Goal: Navigation & Orientation: Find specific page/section

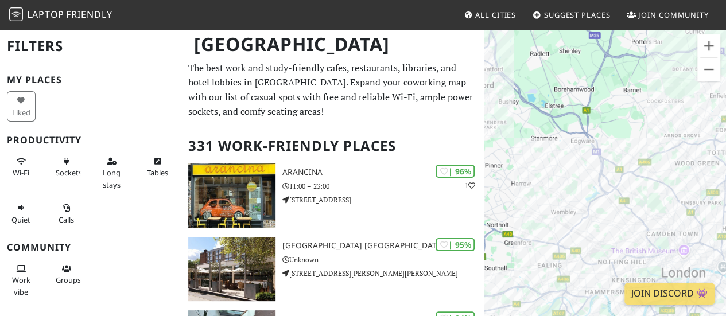
drag, startPoint x: 561, startPoint y: 169, endPoint x: 503, endPoint y: 145, distance: 62.8
click at [503, 145] on div "To navigate, press the arrow keys." at bounding box center [605, 187] width 242 height 316
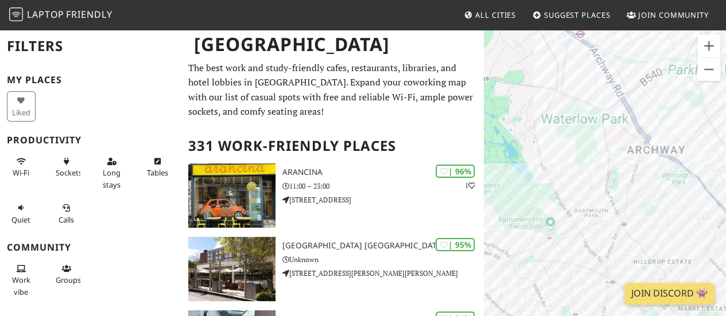
drag, startPoint x: 654, startPoint y: 202, endPoint x: 535, endPoint y: 174, distance: 122.7
click at [535, 174] on div "To navigate, press the arrow keys." at bounding box center [605, 187] width 242 height 316
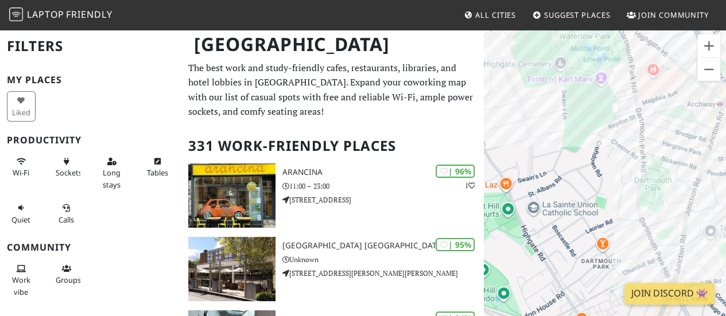
drag, startPoint x: 653, startPoint y: 180, endPoint x: 490, endPoint y: 173, distance: 163.2
click at [509, 172] on div "To navigate, press the arrow keys." at bounding box center [605, 187] width 242 height 316
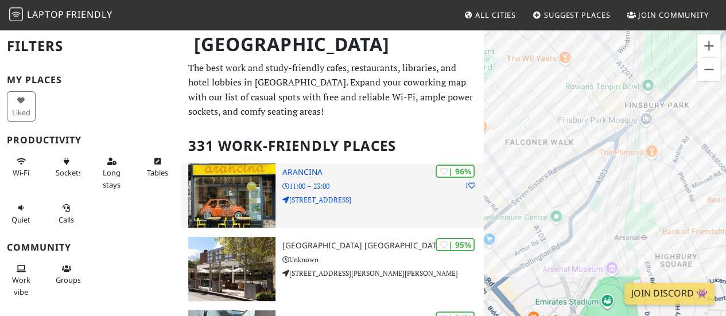
drag, startPoint x: 630, startPoint y: 191, endPoint x: 466, endPoint y: 190, distance: 163.6
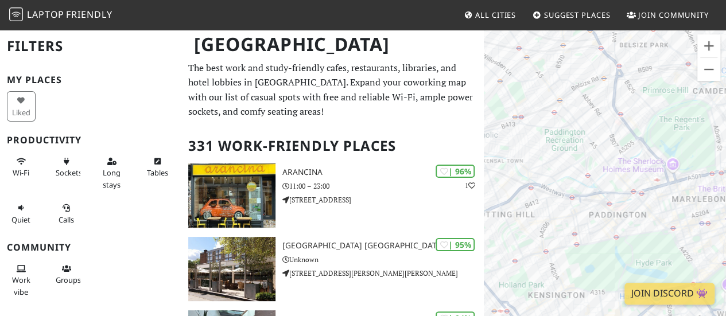
drag, startPoint x: 561, startPoint y: 139, endPoint x: 536, endPoint y: 215, distance: 80.6
click at [536, 215] on div "To navigate, press the arrow keys." at bounding box center [605, 187] width 242 height 316
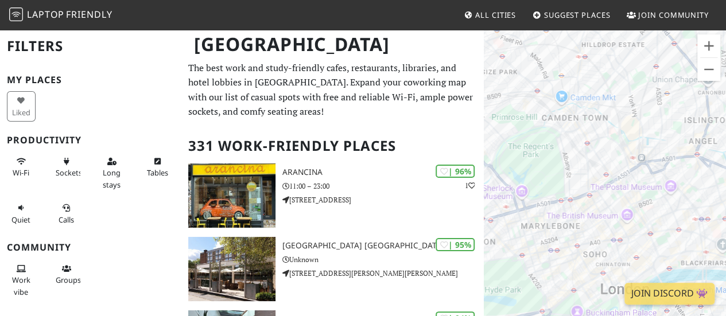
drag, startPoint x: 677, startPoint y: 134, endPoint x: 526, endPoint y: 160, distance: 153.3
click at [526, 160] on div "To navigate, press the arrow keys." at bounding box center [605, 187] width 242 height 316
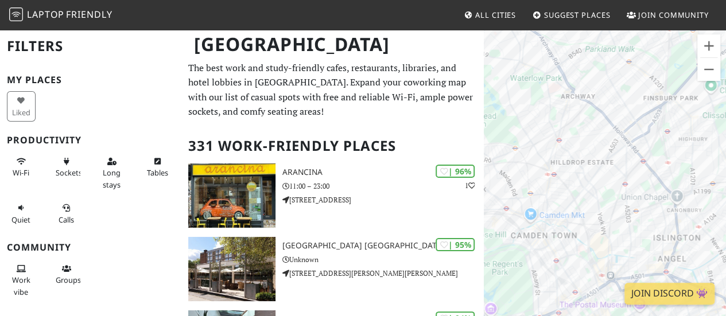
drag, startPoint x: 607, startPoint y: 123, endPoint x: 574, endPoint y: 244, distance: 125.6
click at [574, 244] on div "To navigate, press the arrow keys." at bounding box center [605, 187] width 242 height 316
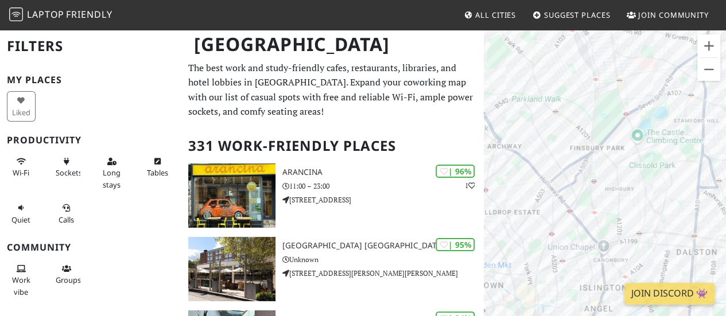
drag, startPoint x: 596, startPoint y: 123, endPoint x: 522, endPoint y: 175, distance: 89.8
click at [522, 175] on div "To navigate, press the arrow keys." at bounding box center [605, 187] width 242 height 316
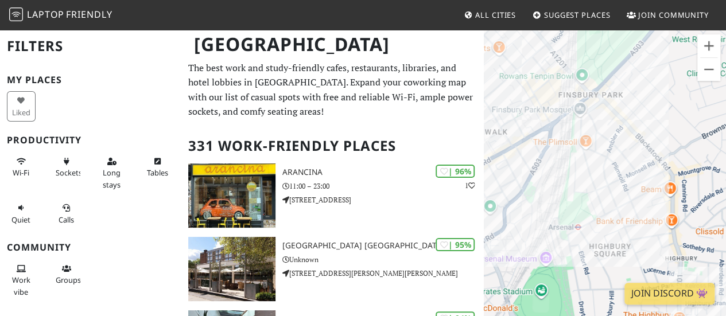
click at [585, 167] on div "To navigate, press the arrow keys." at bounding box center [605, 187] width 242 height 316
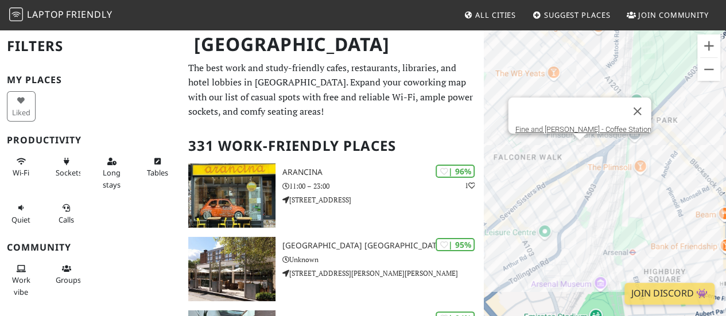
click at [581, 154] on div "To navigate, press the arrow keys. Fine and Grosso - Coffee Station" at bounding box center [605, 187] width 242 height 316
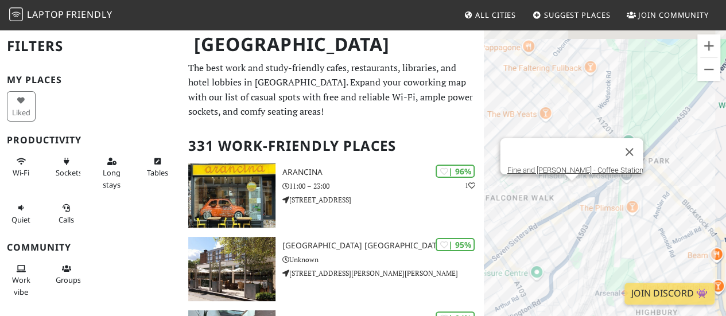
drag, startPoint x: 612, startPoint y: 64, endPoint x: 588, endPoint y: 103, distance: 45.9
click at [602, 109] on div "To navigate, press the arrow keys. Fine and Grosso - Coffee Station" at bounding box center [605, 187] width 242 height 316
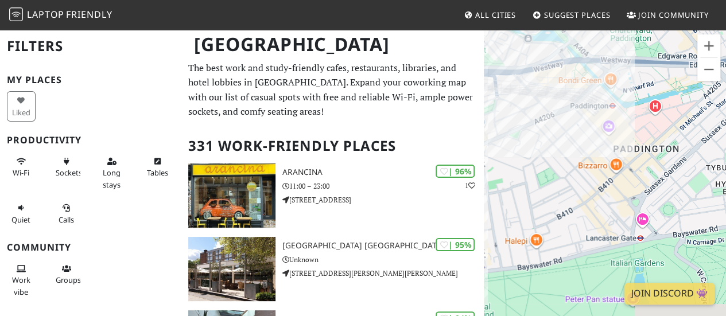
drag, startPoint x: 635, startPoint y: 145, endPoint x: 439, endPoint y: 112, distance: 199.2
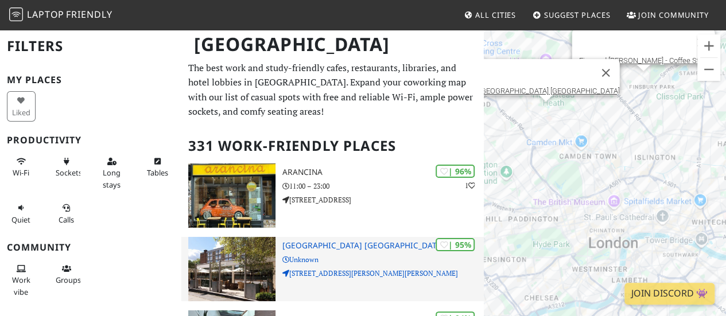
drag, startPoint x: 610, startPoint y: 149, endPoint x: 447, endPoint y: 266, distance: 200.3
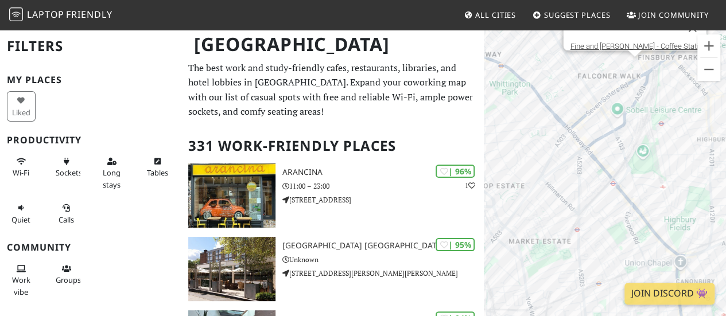
drag, startPoint x: 659, startPoint y: 114, endPoint x: 518, endPoint y: 226, distance: 179.4
click at [518, 226] on div "To navigate, press the arrow keys. Fine and Grosso - Coffee Station" at bounding box center [605, 187] width 242 height 316
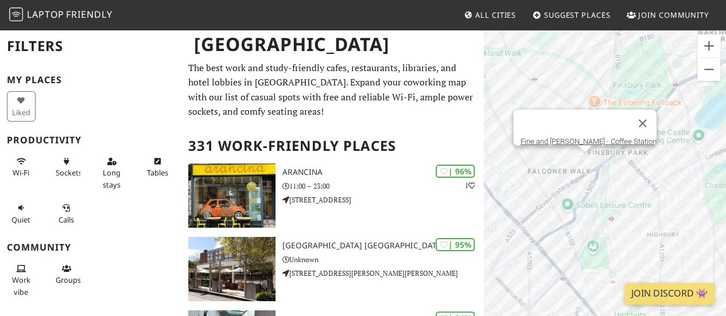
drag, startPoint x: 613, startPoint y: 121, endPoint x: 559, endPoint y: 226, distance: 117.6
click at [558, 226] on div "To navigate, press the arrow keys. Fine and Grosso - Coffee Station" at bounding box center [605, 187] width 242 height 316
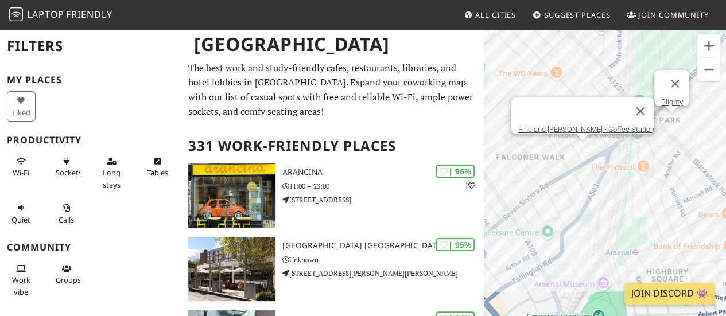
click at [673, 128] on div "To navigate, press the arrow keys. Fine and Grosso - Coffee Station Blighty" at bounding box center [605, 187] width 242 height 316
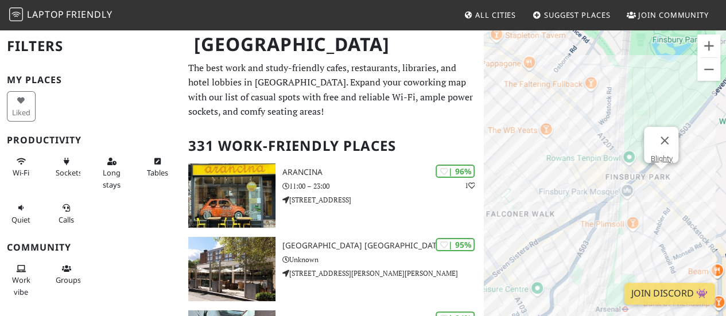
drag, startPoint x: 587, startPoint y: 90, endPoint x: 576, endPoint y: 147, distance: 57.8
click at [576, 147] on div "To navigate, press the arrow keys. Blighty" at bounding box center [605, 187] width 242 height 316
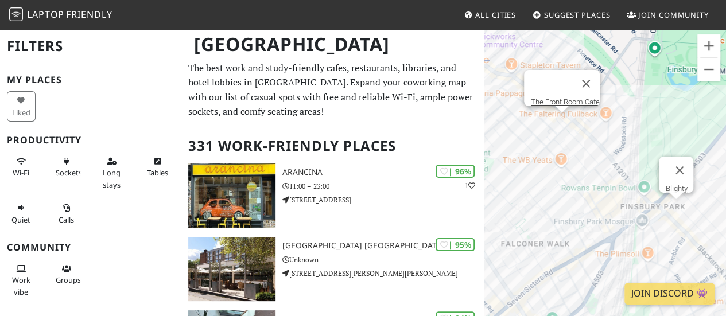
click at [563, 123] on div "To navigate, press the arrow keys. Blighty The Front Room Cafe" at bounding box center [605, 187] width 242 height 316
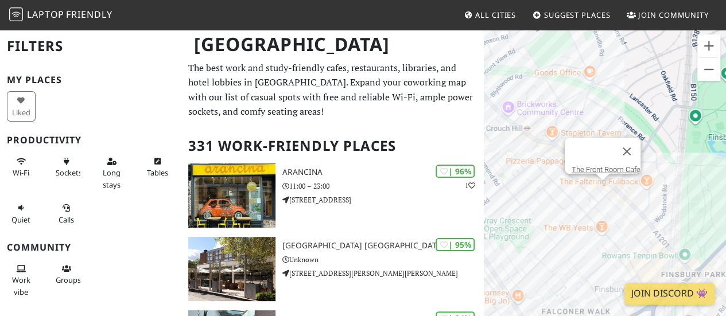
drag, startPoint x: 531, startPoint y: 125, endPoint x: 572, endPoint y: 192, distance: 79.1
click at [572, 192] on div "To navigate, press the arrow keys. The Front Room Cafe" at bounding box center [605, 187] width 242 height 316
click at [635, 145] on button "Close" at bounding box center [627, 152] width 28 height 28
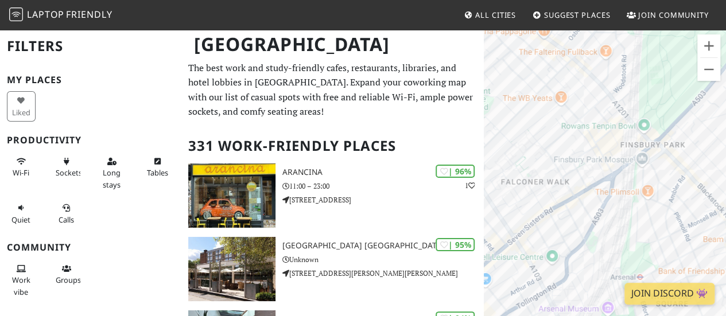
drag, startPoint x: 638, startPoint y: 219, endPoint x: 595, endPoint y: 88, distance: 138.3
click at [595, 88] on div "To navigate, press the arrow keys." at bounding box center [605, 187] width 242 height 316
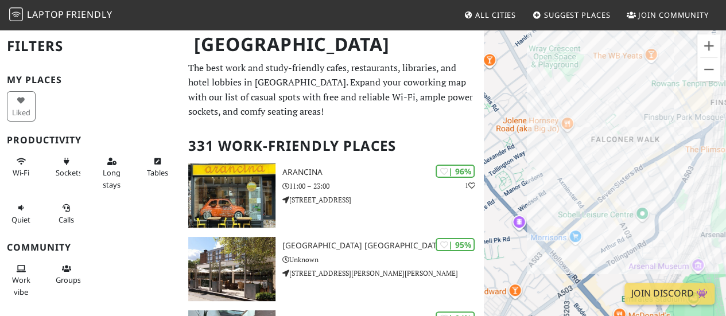
drag, startPoint x: 525, startPoint y: 166, endPoint x: 612, endPoint y: 126, distance: 96.3
click at [613, 125] on div "To navigate, press the arrow keys." at bounding box center [605, 187] width 242 height 316
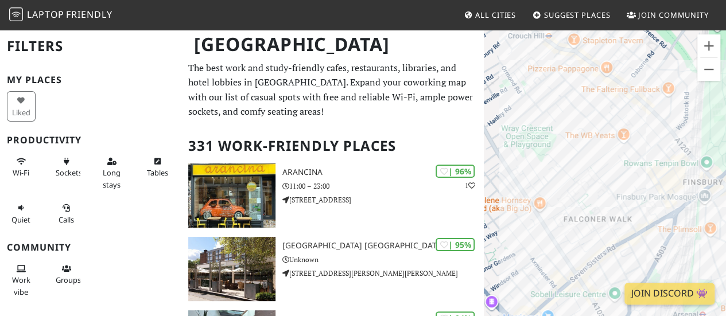
drag, startPoint x: 622, startPoint y: 153, endPoint x: 599, endPoint y: 232, distance: 81.9
click at [599, 232] on div "To navigate, press the arrow keys." at bounding box center [605, 187] width 242 height 316
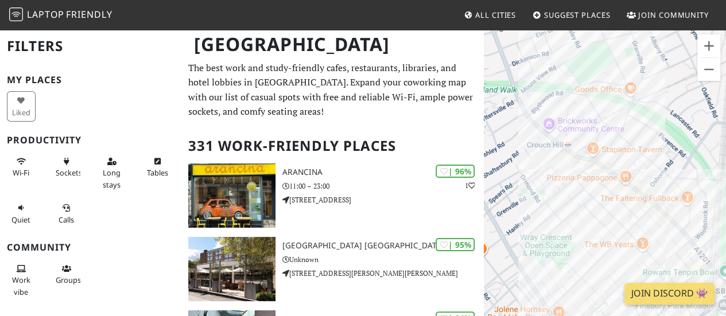
drag, startPoint x: 575, startPoint y: 183, endPoint x: 588, endPoint y: 241, distance: 59.3
click at [588, 241] on div "To navigate, press the arrow keys." at bounding box center [605, 187] width 242 height 316
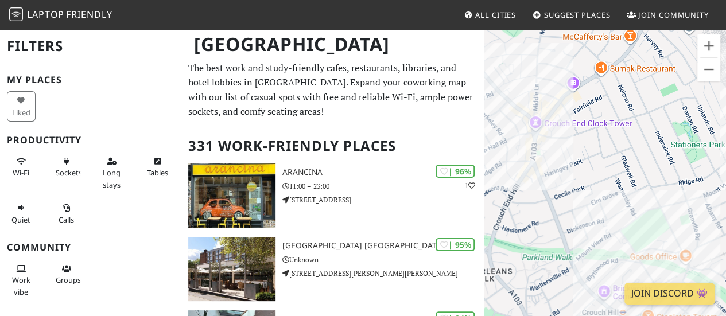
drag, startPoint x: 559, startPoint y: 158, endPoint x: 599, endPoint y: 260, distance: 109.6
click at [599, 260] on div "To navigate, press the arrow keys." at bounding box center [605, 187] width 242 height 316
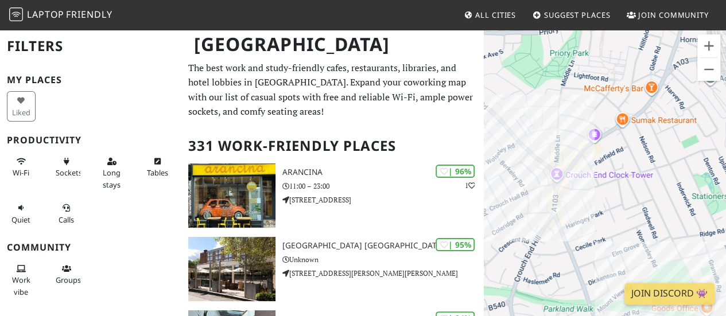
drag, startPoint x: 572, startPoint y: 161, endPoint x: 595, endPoint y: 220, distance: 63.6
click at [595, 220] on div "To navigate, press the arrow keys." at bounding box center [605, 187] width 242 height 316
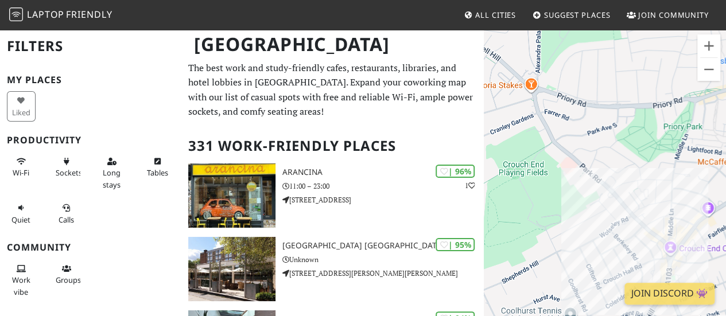
drag, startPoint x: 547, startPoint y: 130, endPoint x: 659, endPoint y: 203, distance: 133.3
click at [659, 203] on div "To navigate, press the arrow keys." at bounding box center [605, 187] width 242 height 316
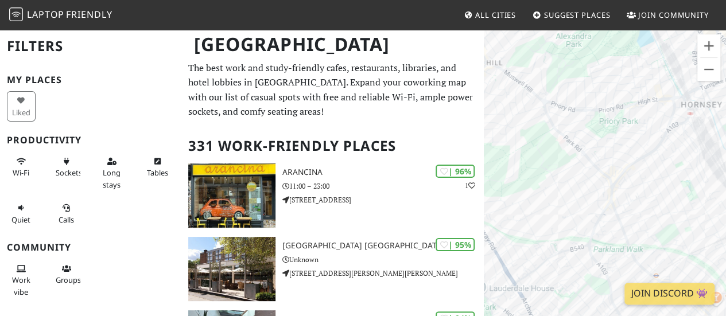
drag, startPoint x: 634, startPoint y: 197, endPoint x: 587, endPoint y: 154, distance: 64.2
click at [587, 154] on div "To navigate, press the arrow keys." at bounding box center [605, 187] width 242 height 316
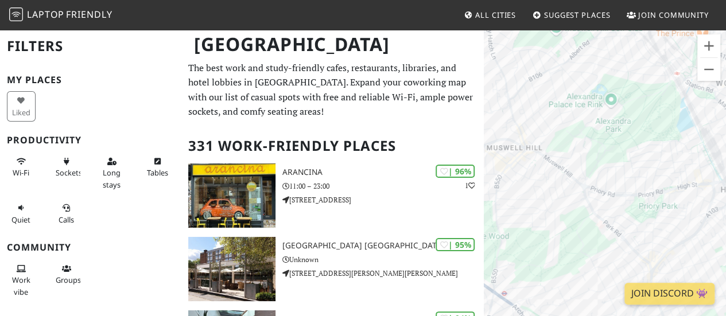
drag, startPoint x: 543, startPoint y: 124, endPoint x: 579, endPoint y: 200, distance: 84.5
click at [579, 200] on div "To navigate, press the arrow keys." at bounding box center [605, 187] width 242 height 316
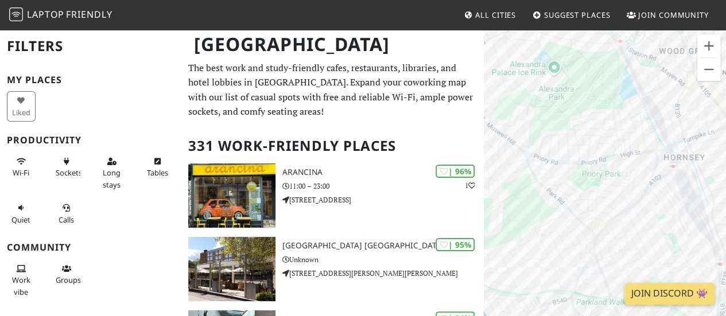
drag, startPoint x: 622, startPoint y: 233, endPoint x: 520, endPoint y: 183, distance: 113.5
click at [520, 183] on div "To navigate, press the arrow keys." at bounding box center [605, 187] width 242 height 316
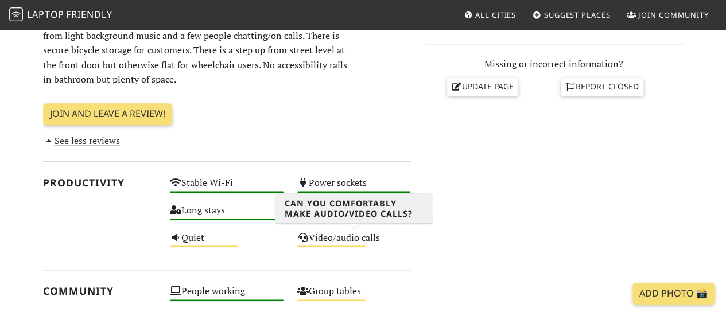
scroll to position [344, 0]
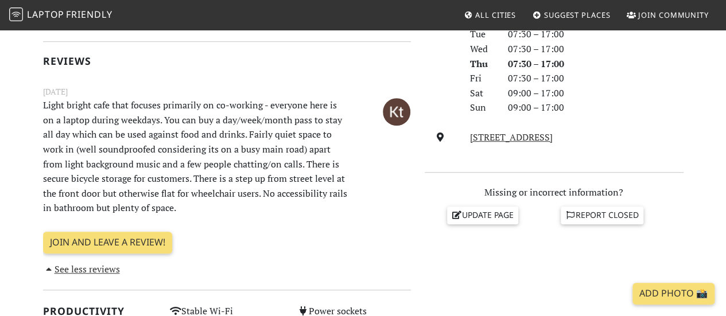
drag, startPoint x: 249, startPoint y: 84, endPoint x: 237, endPoint y: 210, distance: 126.4
click at [237, 210] on div "Today Visits: 1 Vibes: 0 📸 Been here Reviews January 20, 2022 Light bright cafe…" at bounding box center [227, 107] width 368 height 340
click at [237, 210] on p "Light bright cafe that focuses primarily on co-working - everyone here is on a …" at bounding box center [195, 157] width 318 height 118
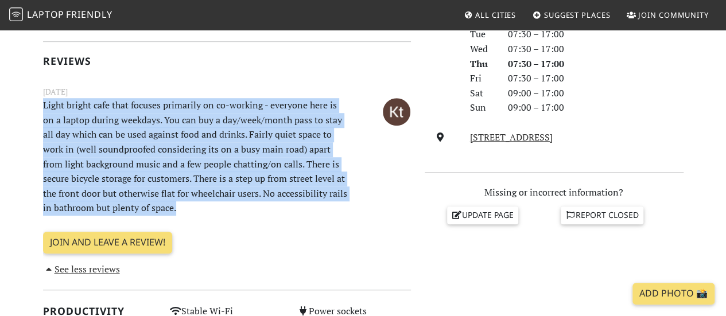
drag, startPoint x: 237, startPoint y: 211, endPoint x: 37, endPoint y: 107, distance: 224.9
click at [37, 107] on div "Today Visits: 1 Vibes: 0 📸 Been here Reviews January 20, 2022 Light bright cafe…" at bounding box center [227, 310] width 382 height 747
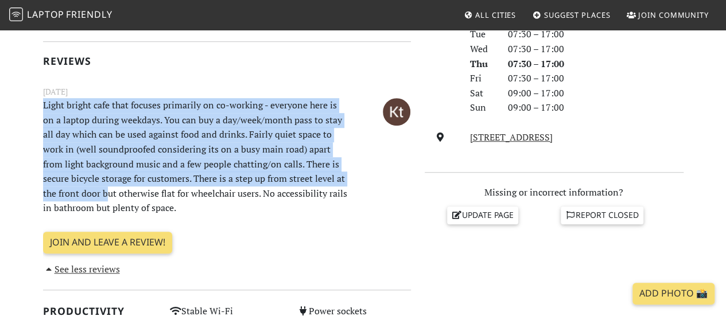
drag, startPoint x: 37, startPoint y: 107, endPoint x: 106, endPoint y: 195, distance: 111.6
click at [106, 195] on div "Today Visits: 1 Vibes: 0 📸 Been here Reviews January 20, 2022 Light bright cafe…" at bounding box center [227, 310] width 382 height 747
click at [106, 195] on p "Light bright cafe that focuses primarily on co-working - everyone here is on a …" at bounding box center [195, 157] width 318 height 118
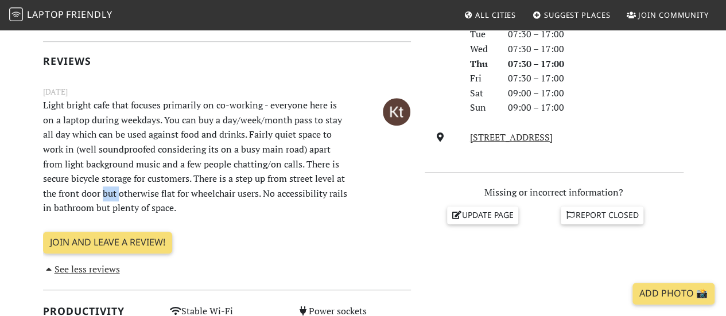
click at [106, 195] on p "Light bright cafe that focuses primarily on co-working - everyone here is on a …" at bounding box center [195, 157] width 318 height 118
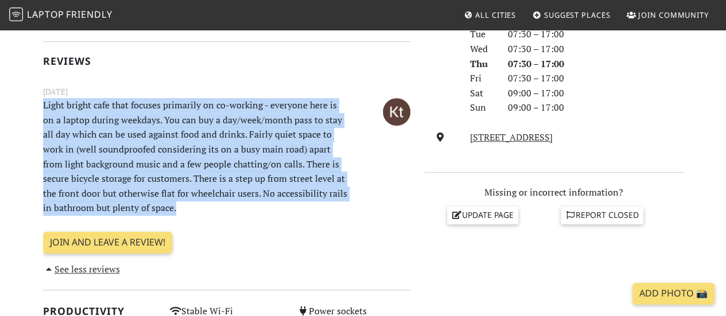
click at [106, 195] on p "Light bright cafe that focuses primarily on co-working - everyone here is on a …" at bounding box center [195, 157] width 318 height 118
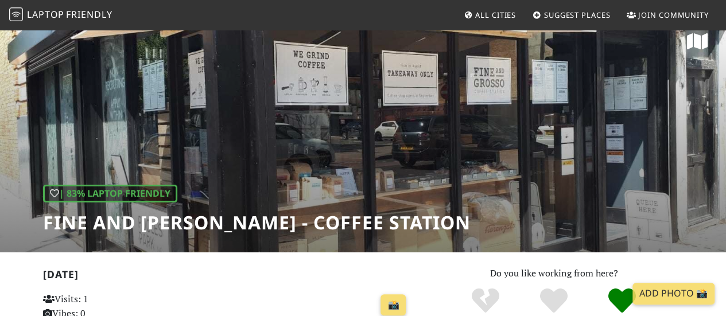
scroll to position [0, 0]
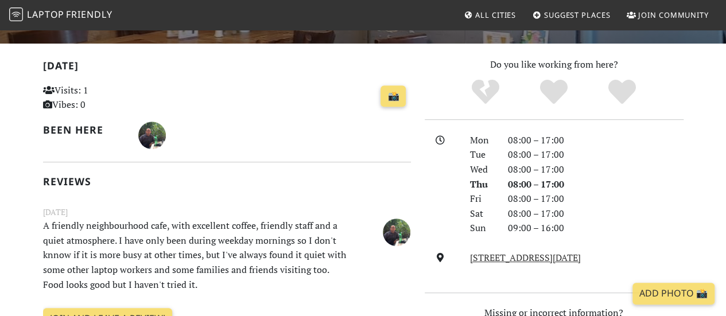
scroll to position [287, 0]
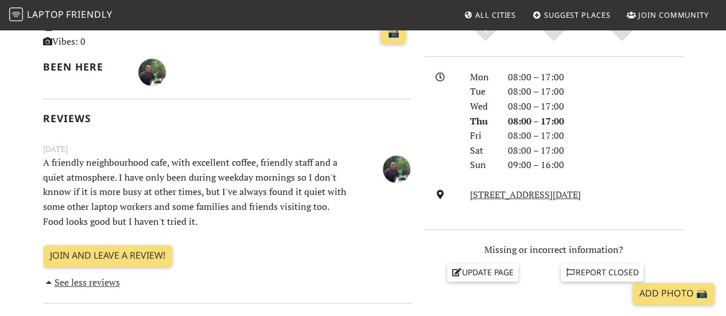
drag, startPoint x: 218, startPoint y: 149, endPoint x: 219, endPoint y: 214, distance: 65.5
click at [219, 214] on div "September 11, 2022 A friendly neighbourhood cafe, with excellent coffee, friend…" at bounding box center [227, 187] width 382 height 88
click at [219, 214] on p "A friendly neighbourhood cafe, with excellent coffee, friendly staff and a quie…" at bounding box center [195, 192] width 318 height 73
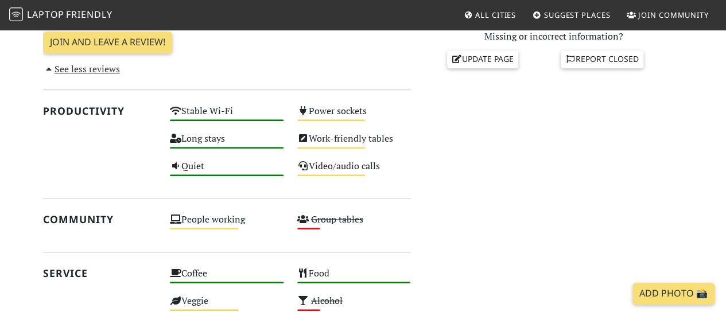
scroll to position [517, 0]
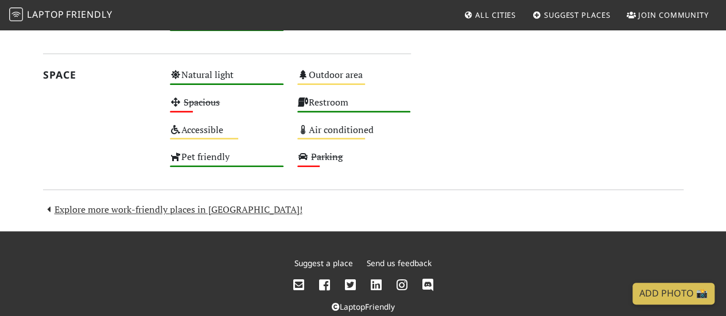
scroll to position [698, 0]
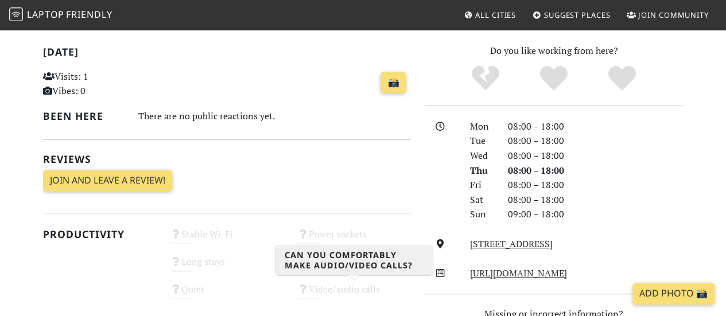
scroll to position [172, 0]
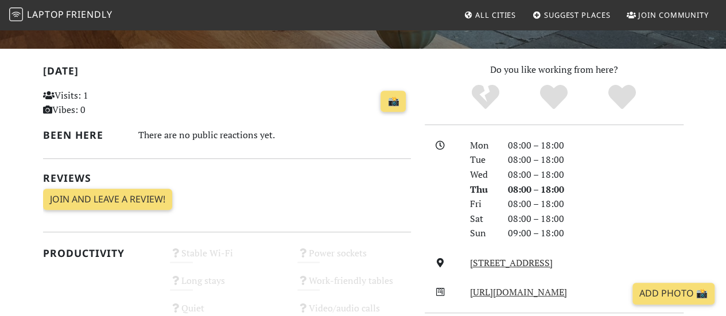
scroll to position [230, 0]
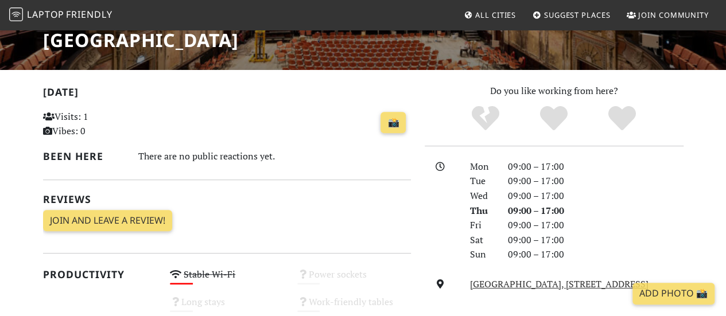
scroll to position [230, 0]
